Goal: Task Accomplishment & Management: Complete application form

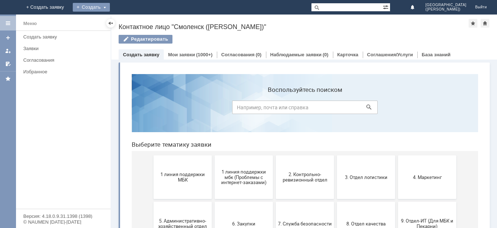
click at [110, 7] on div "Создать" at bounding box center [91, 7] width 37 height 9
click at [129, 23] on link "Заявка" at bounding box center [101, 21] width 55 height 9
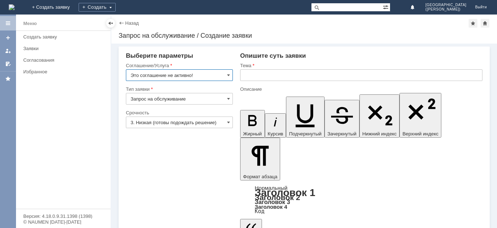
click at [180, 98] on input "Запрос на обслуживание" at bounding box center [179, 99] width 107 height 12
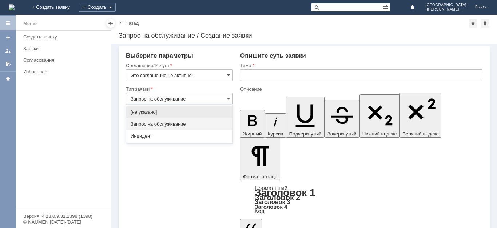
click at [186, 99] on input "Запрос на обслуживание" at bounding box center [179, 99] width 107 height 12
click at [189, 73] on input "Это соглашение не активно!" at bounding box center [179, 75] width 107 height 12
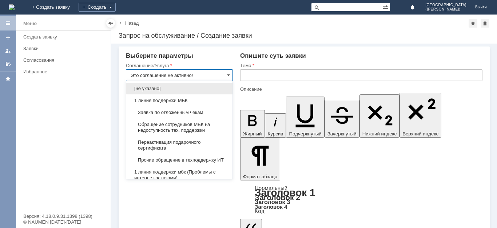
type input "Запрос на обслуживание"
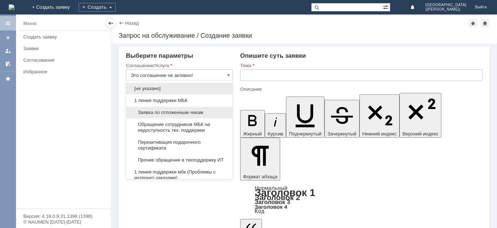
click at [176, 112] on span "Заявка по отложенным чекам" at bounding box center [179, 113] width 97 height 6
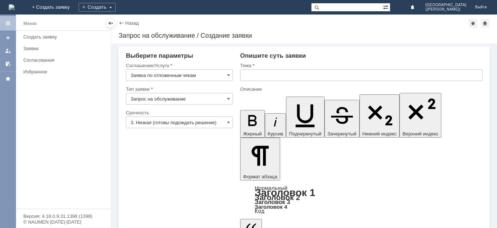
type input "Заявка по отложенным чекам"
click at [177, 124] on input "3. Низкая (готовы подождать решение)" at bounding box center [179, 123] width 107 height 12
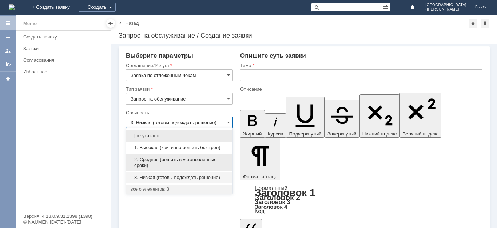
click at [169, 161] on span "2. Средняя (решить в установленные сроки)" at bounding box center [179, 163] width 97 height 12
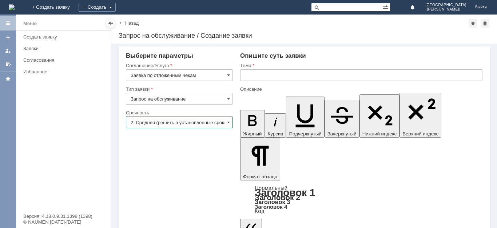
type input "2. Средняя (решить в установленные сроки)"
click at [267, 79] on input "text" at bounding box center [361, 75] width 242 height 12
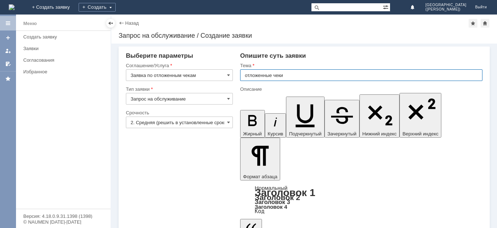
type input "отложенные чеки"
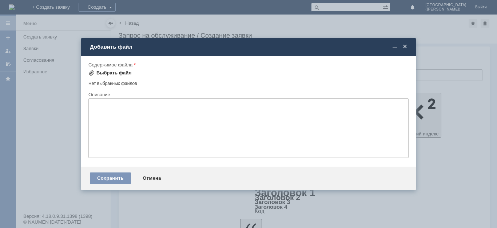
click at [109, 76] on div "Выбрать файл" at bounding box center [113, 73] width 35 height 6
click at [403, 46] on span at bounding box center [404, 47] width 7 height 7
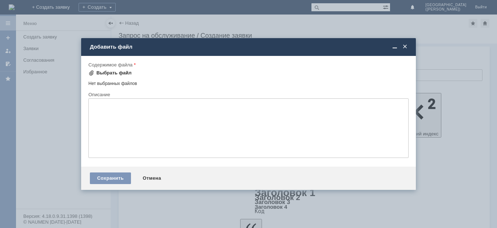
click at [113, 72] on div "Выбрать файл" at bounding box center [113, 73] width 35 height 6
click at [407, 46] on span at bounding box center [404, 47] width 7 height 7
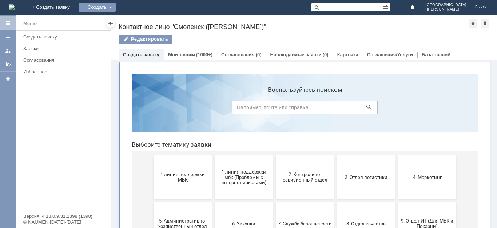
click at [116, 8] on div "Создать" at bounding box center [97, 7] width 37 height 9
click at [135, 21] on link "Заявка" at bounding box center [107, 21] width 55 height 9
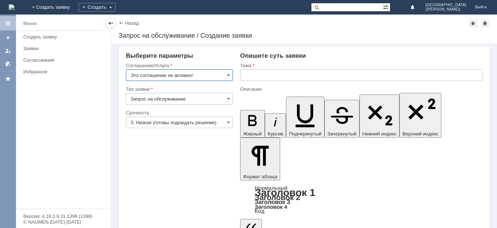
click at [167, 101] on input "Запрос на обслуживание" at bounding box center [179, 99] width 107 height 12
click at [185, 71] on input "Это соглашение не активно!" at bounding box center [179, 75] width 107 height 12
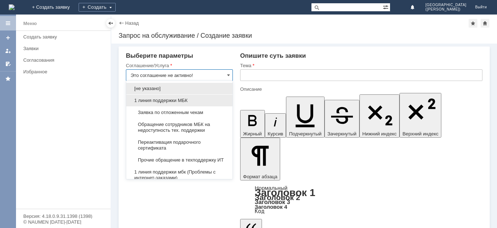
type input "Запрос на обслуживание"
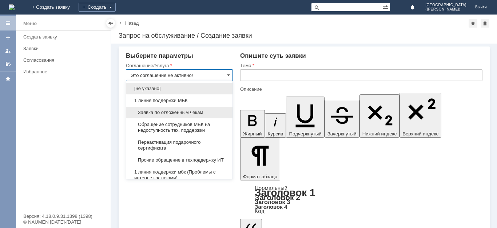
click at [169, 110] on span "Заявка по отложенным чекам" at bounding box center [179, 113] width 97 height 6
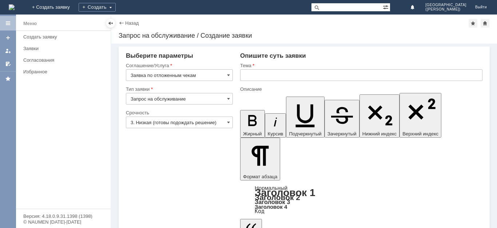
type input "Заявка по отложенным чекам"
click at [165, 122] on input "3. Низкая (готовы подождать решение)" at bounding box center [179, 123] width 107 height 12
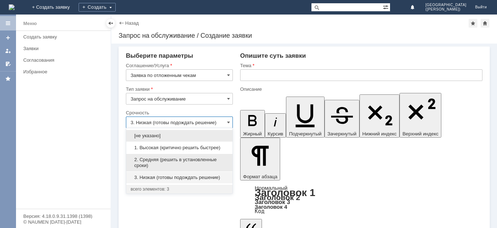
click at [161, 158] on span "2. Средняя (решить в установленные сроки)" at bounding box center [179, 163] width 97 height 12
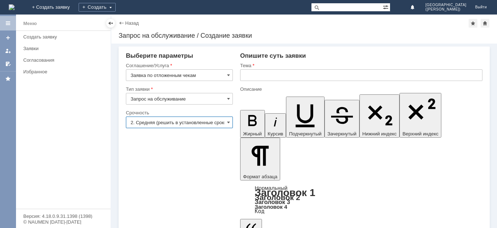
type input "2. Средняя (решить в установленные сроки)"
click at [266, 77] on input "text" at bounding box center [361, 75] width 242 height 12
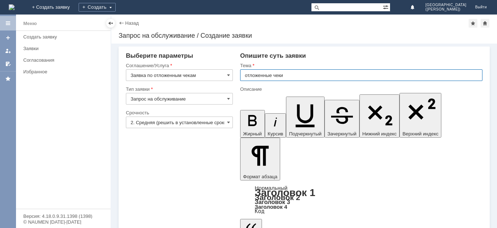
type input "отложенные чеки"
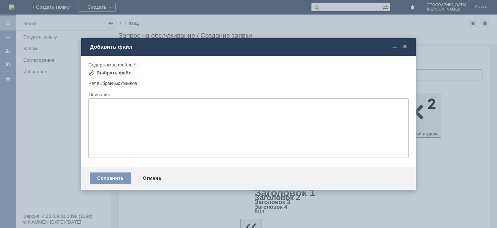
click at [100, 68] on div "Содержимое файла" at bounding box center [248, 65] width 320 height 7
click at [97, 73] on div "Выбрать файл" at bounding box center [113, 73] width 35 height 6
click at [406, 47] on span at bounding box center [404, 47] width 7 height 7
